Goal: Task Accomplishment & Management: Manage account settings

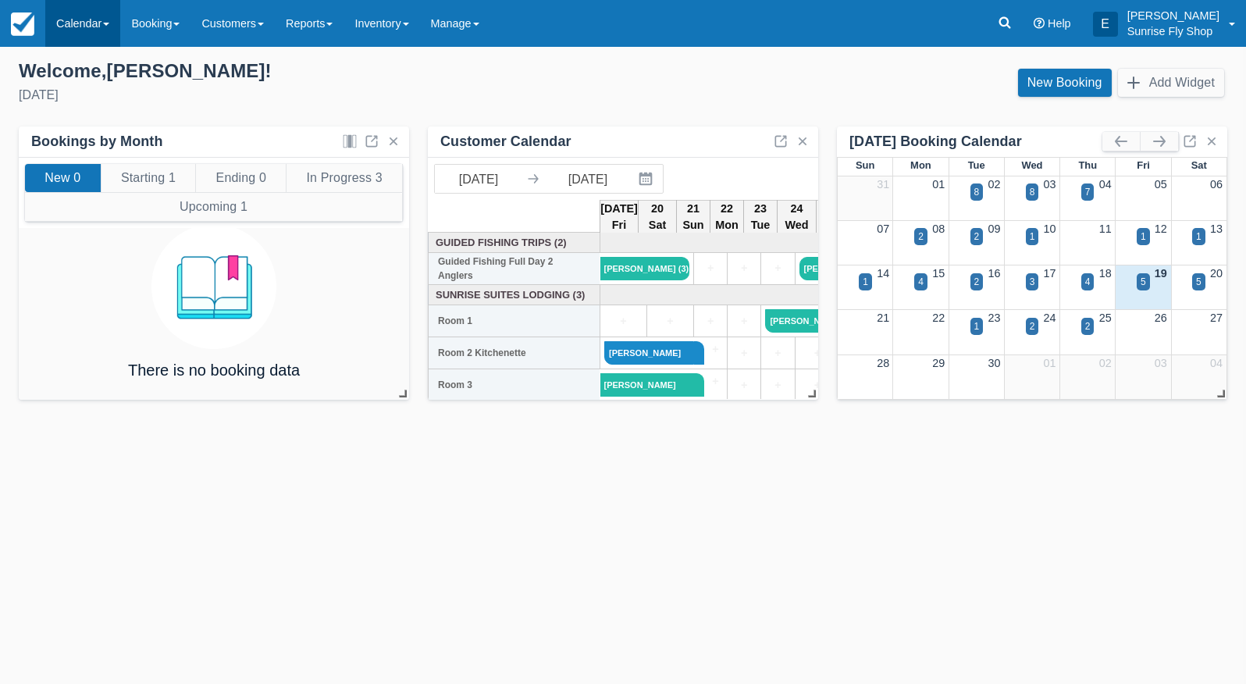
click at [78, 22] on link "Calendar" at bounding box center [82, 23] width 75 height 47
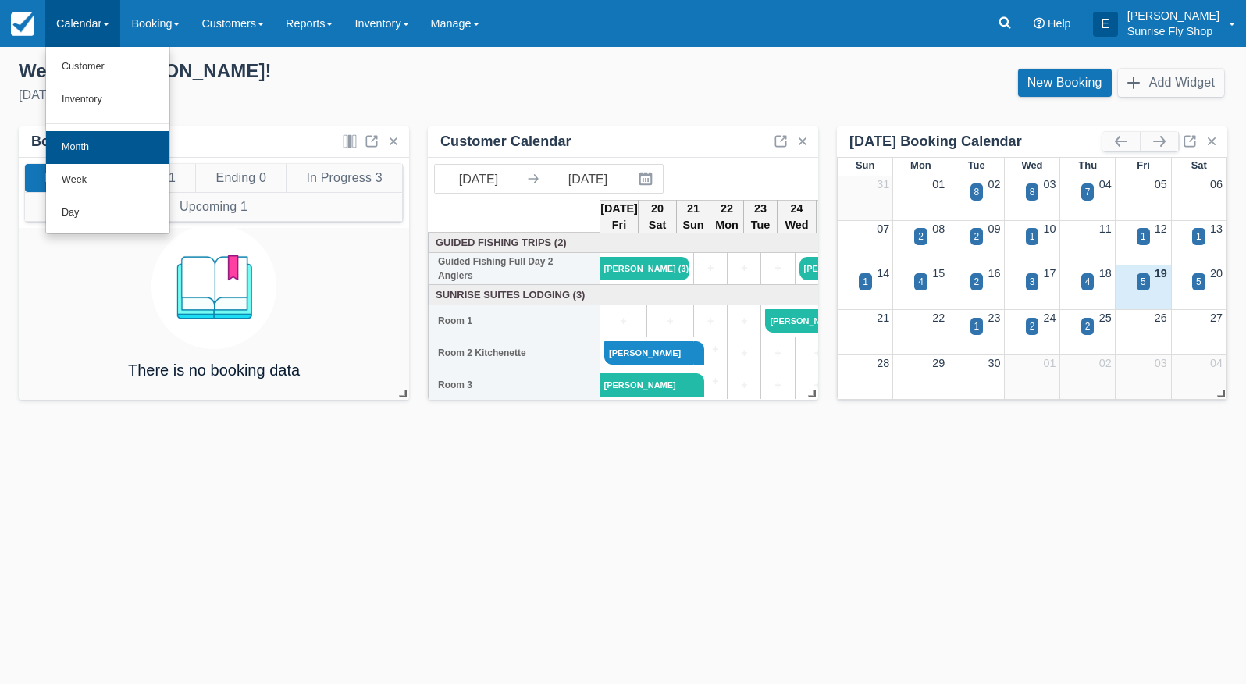
click at [77, 151] on link "Month" at bounding box center [107, 147] width 123 height 33
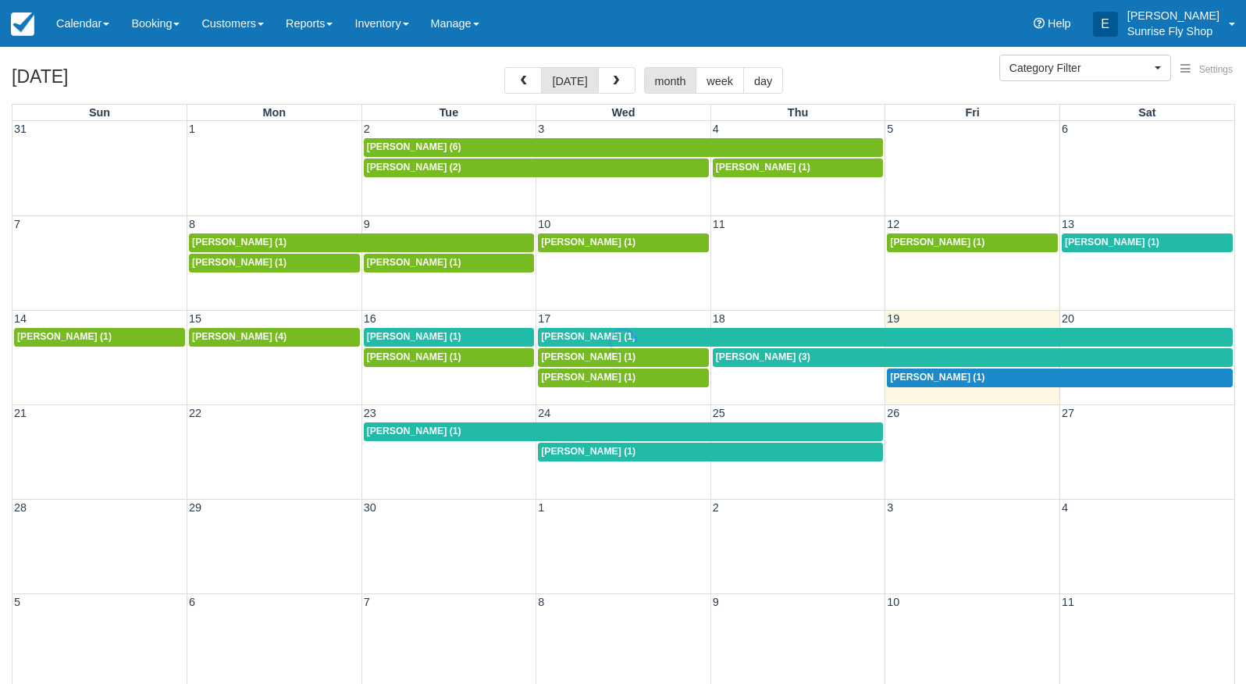
select select
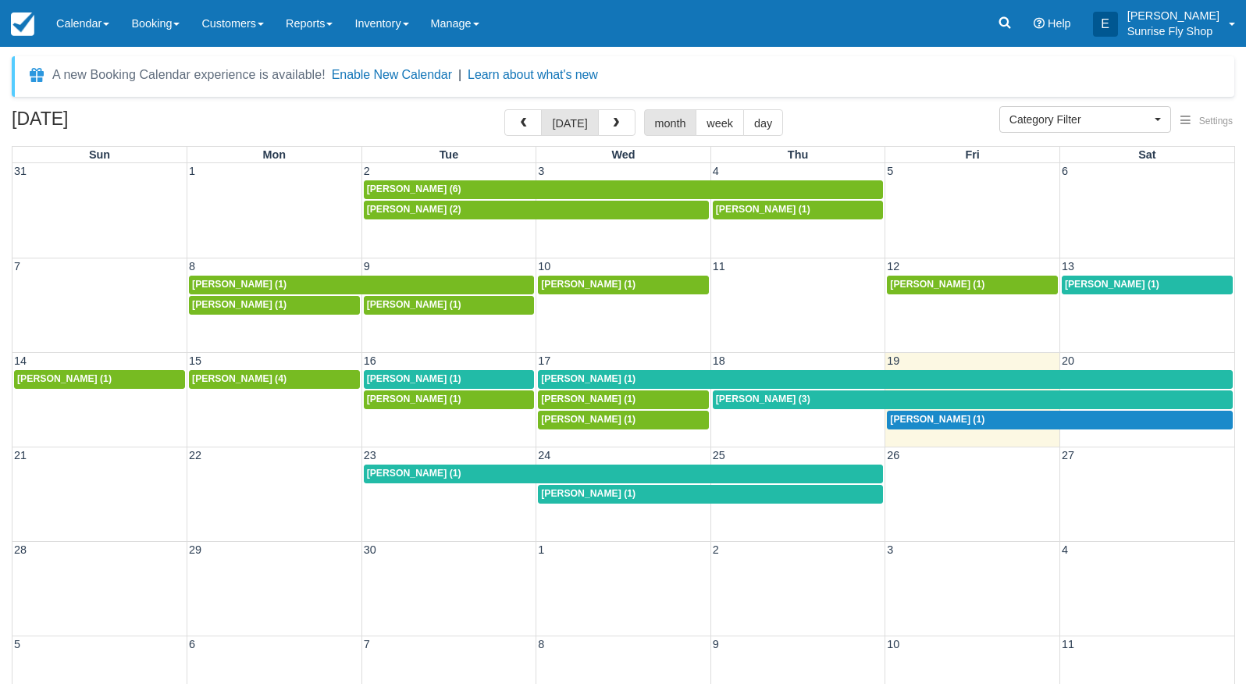
click at [398, 469] on span "Jeff Anderton (1)" at bounding box center [414, 473] width 94 height 11
select select
click at [746, 397] on span "[PERSON_NAME] (3)" at bounding box center [763, 399] width 94 height 11
select select
click at [678, 378] on div "Mike Burns (1)" at bounding box center [885, 379] width 689 height 12
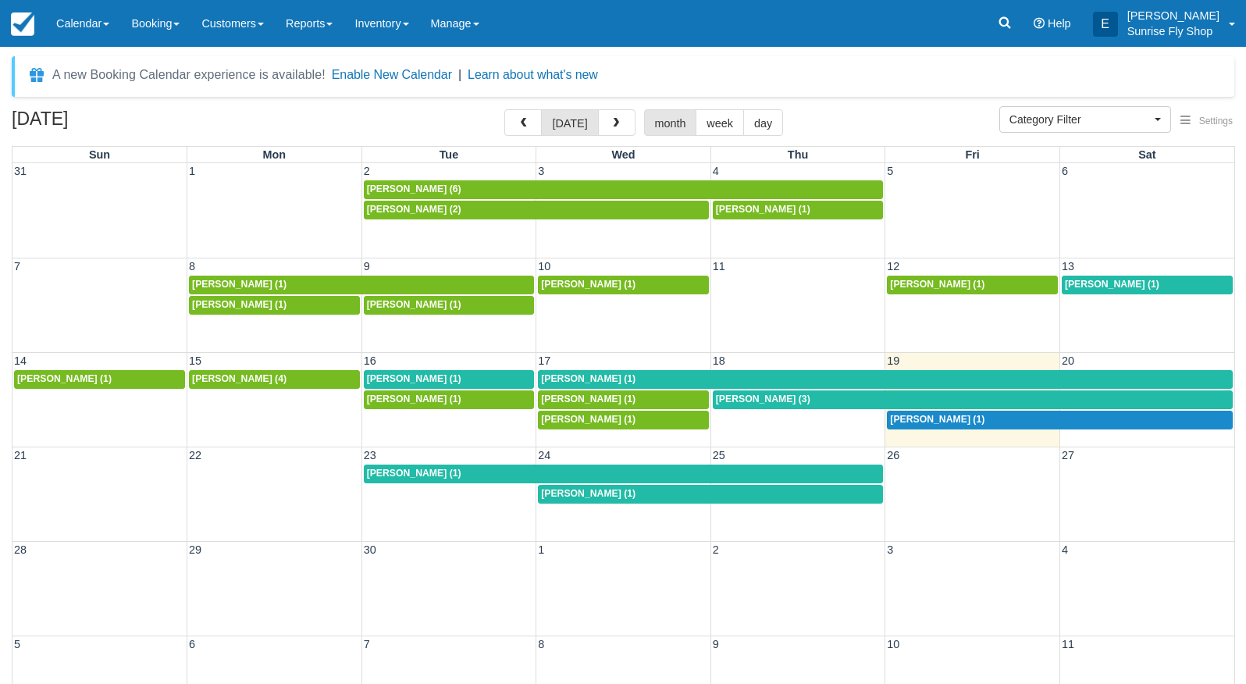
select select
